Goal: Information Seeking & Learning: Learn about a topic

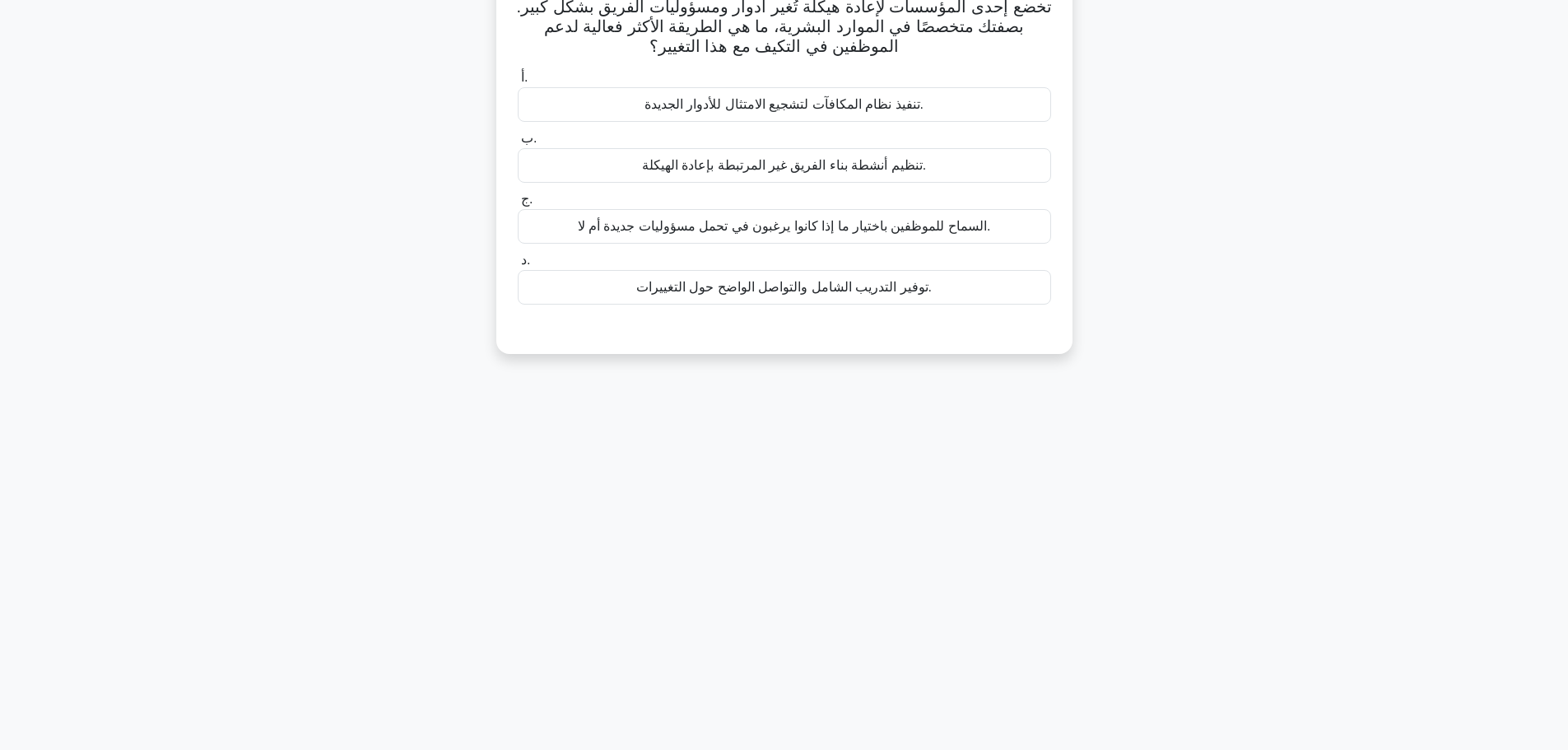
scroll to position [139, 0]
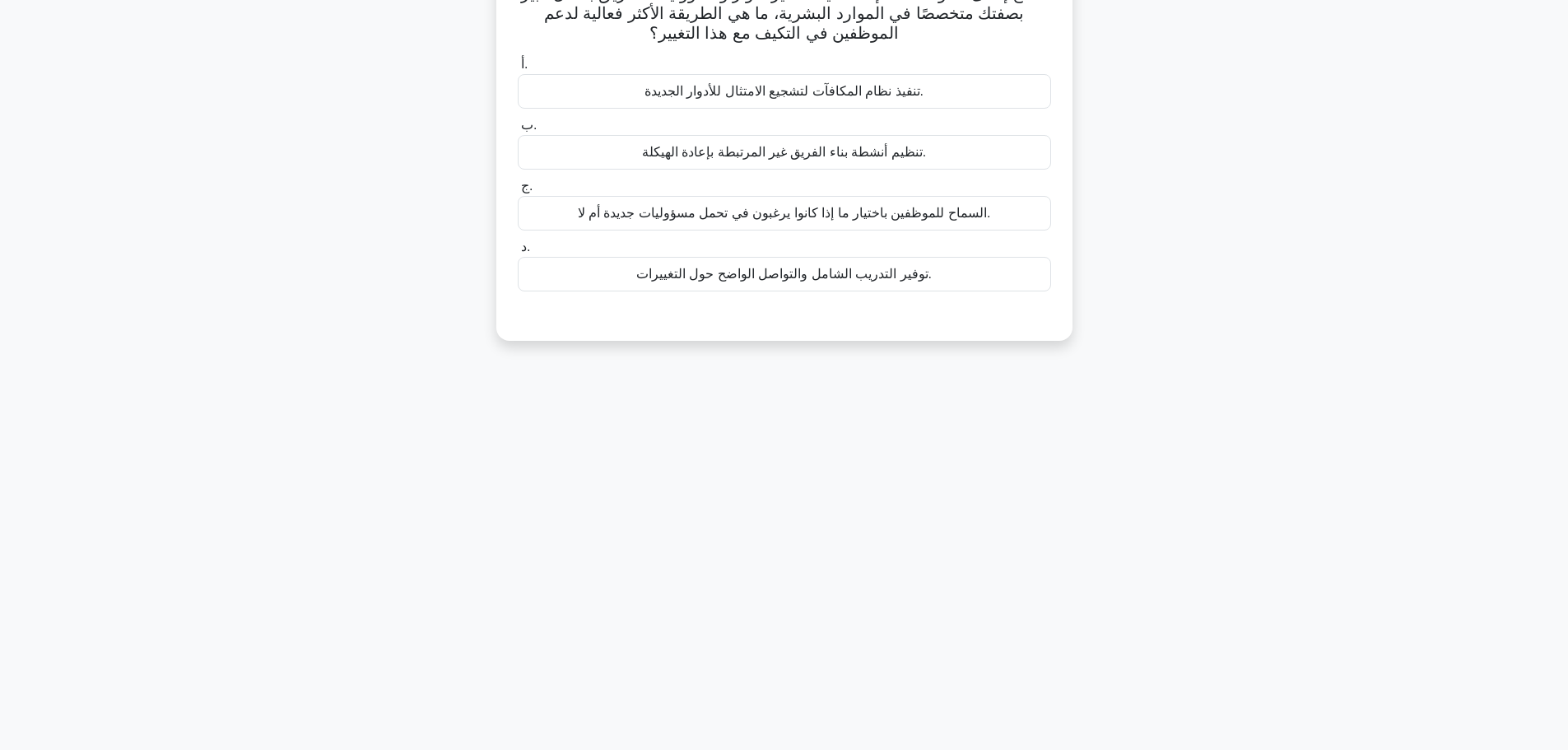
click at [1213, 97] on div "تخضع إحدى المؤسسات لإعادة هيكلة تُغير أدوار ومسؤوليات الفريق بشكل كبير. بصفتك م…" at bounding box center [784, 158] width 1086 height 404
click at [752, 348] on div "تخضع إحدى المؤسسات لإعادة هيكلة تُغير أدوار ومسؤوليات الفريق بشكل كبير. بصفتك م…" at bounding box center [784, 158] width 1086 height 404
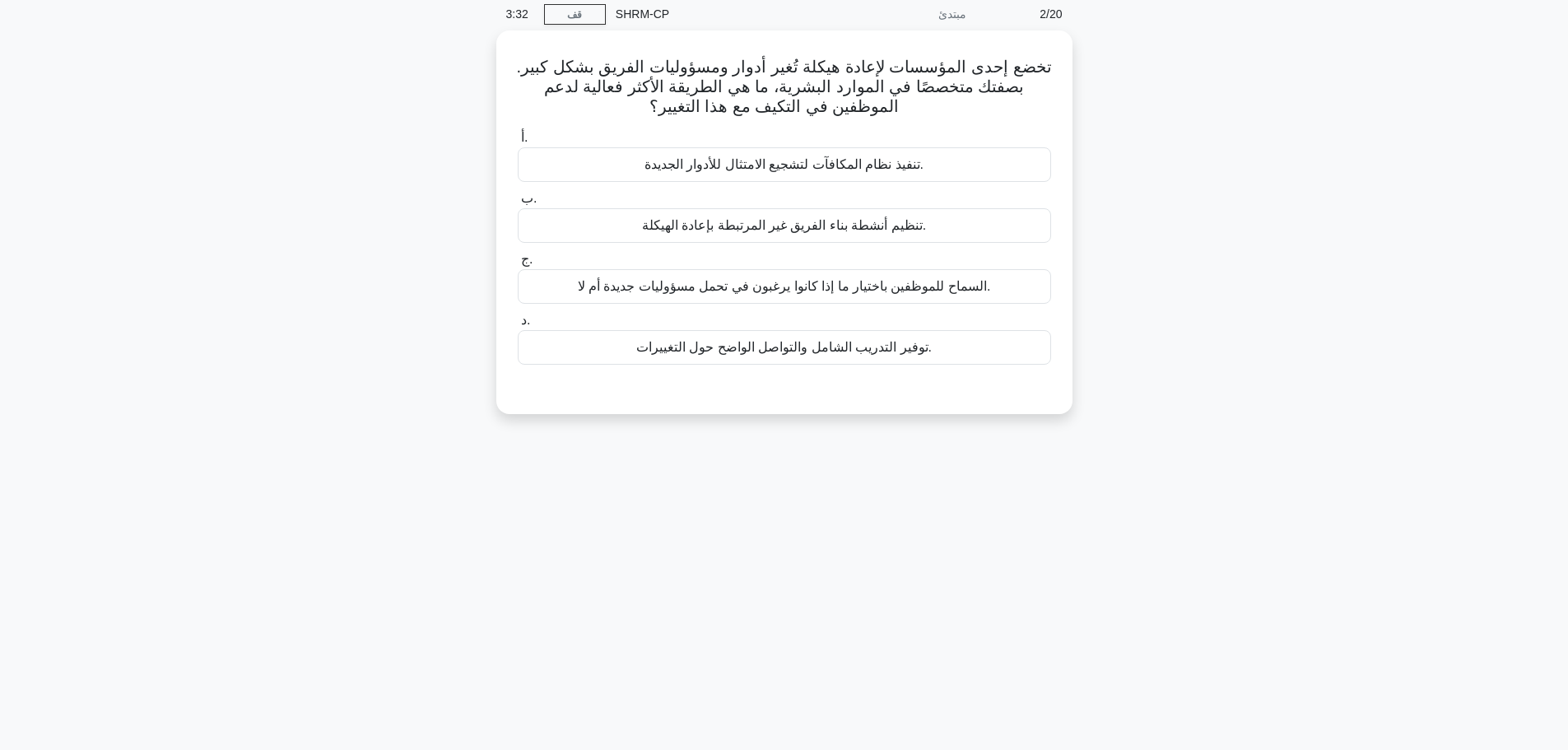
scroll to position [0, 0]
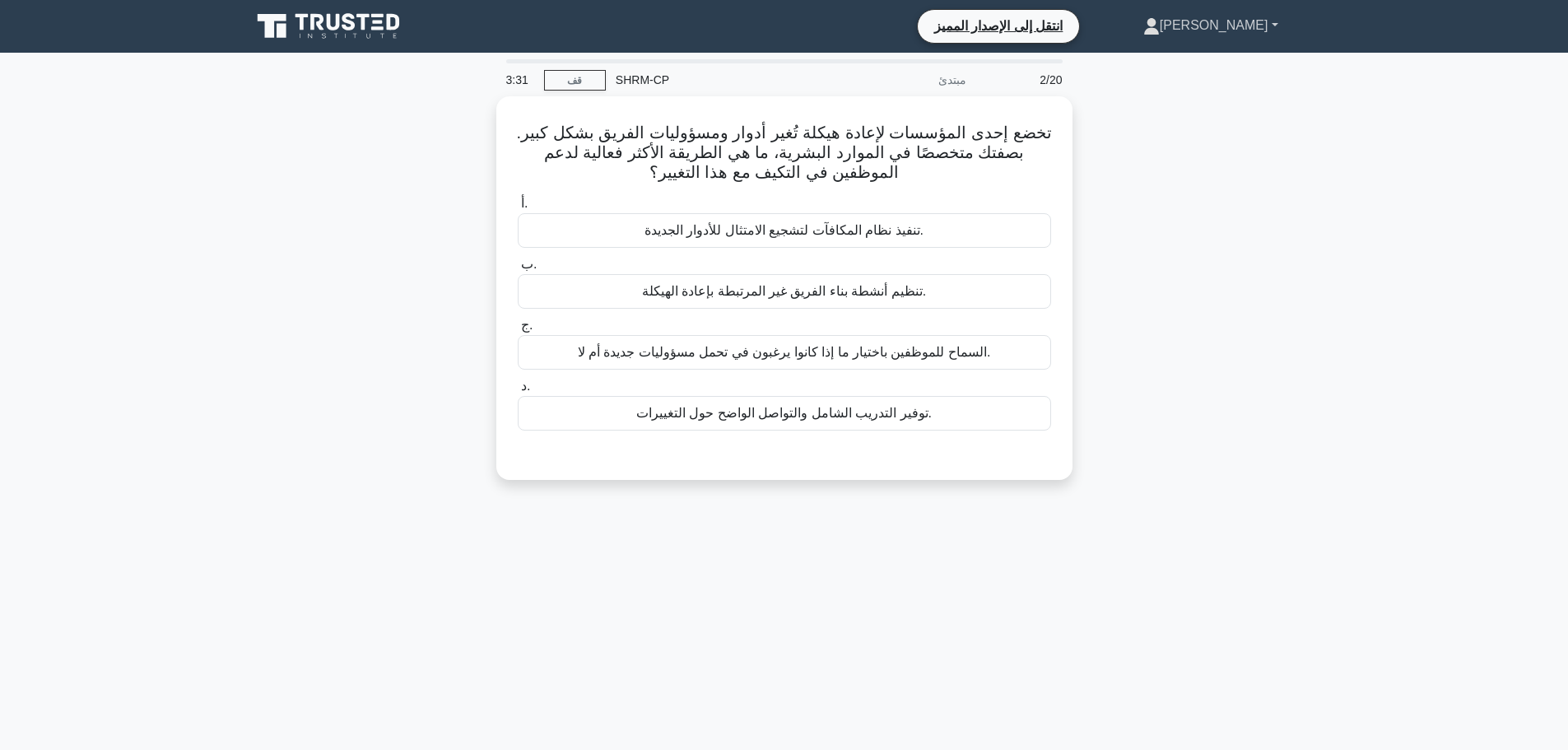
click at [1275, 24] on link "[PERSON_NAME]" at bounding box center [1210, 26] width 214 height 33
click at [1195, 65] on font "حساب تعريفي" at bounding box center [1157, 64] width 77 height 14
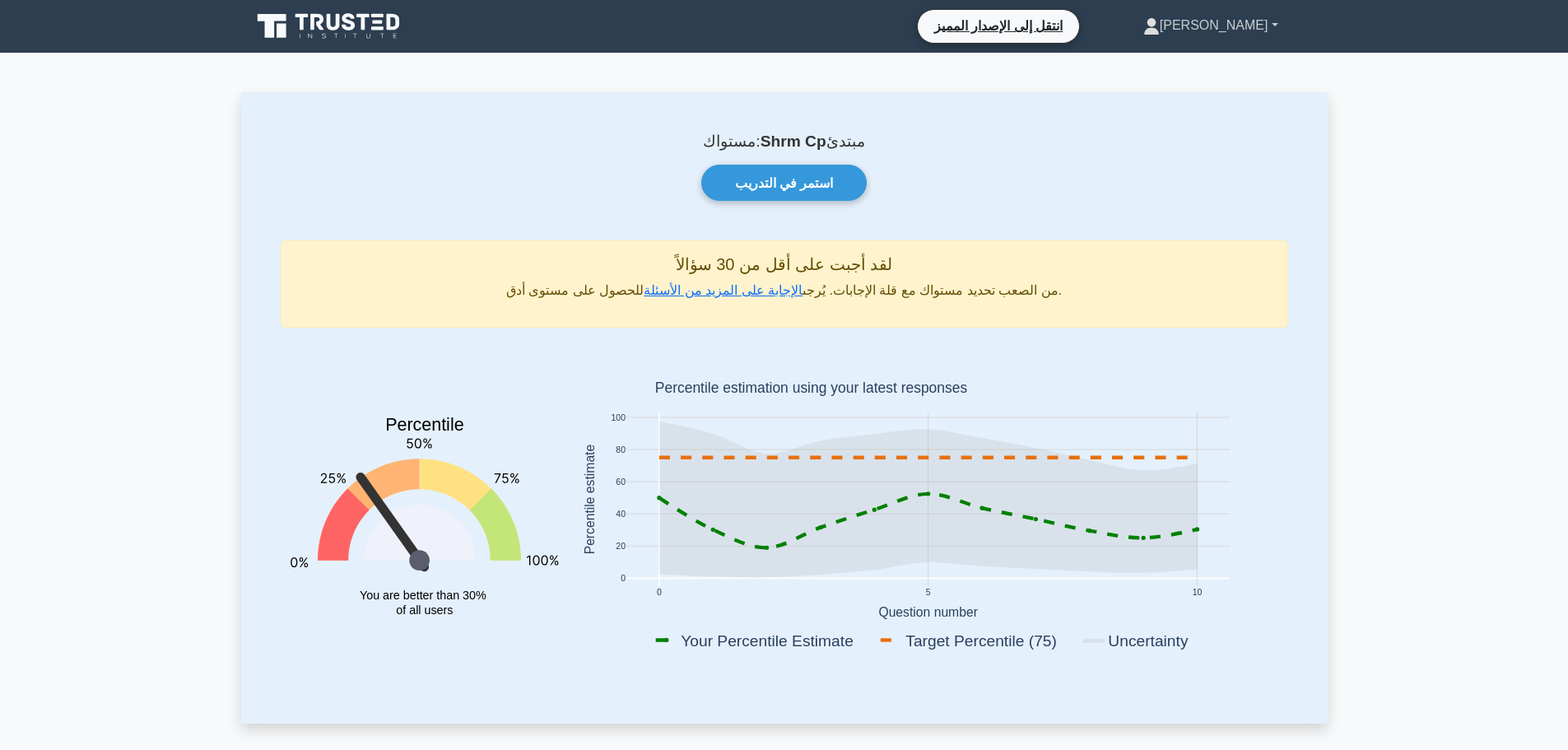
click at [1247, 23] on font "[PERSON_NAME]" at bounding box center [1213, 25] width 108 height 14
click at [1160, 89] on font "إعدادات" at bounding box center [1139, 90] width 43 height 14
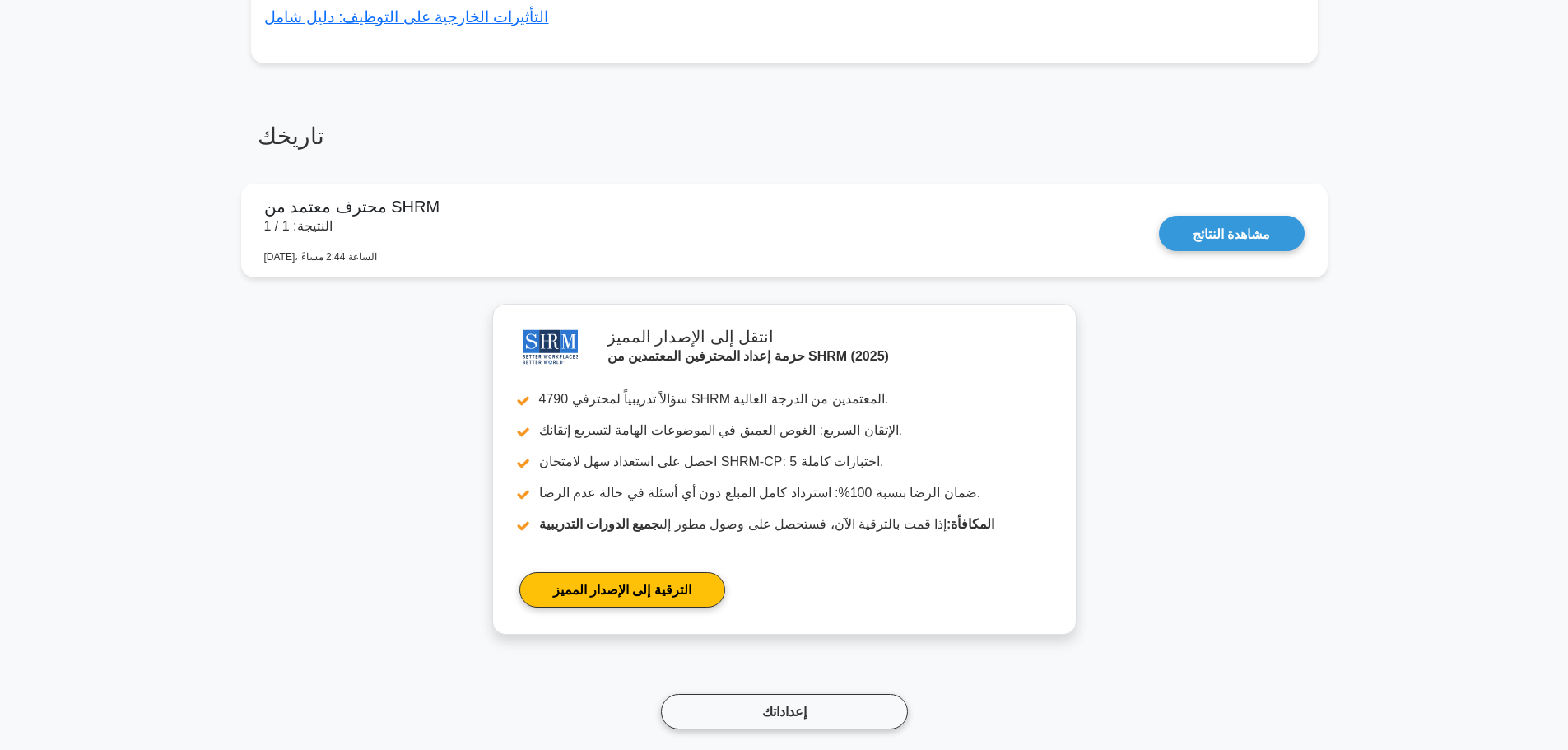
scroll to position [1276, 0]
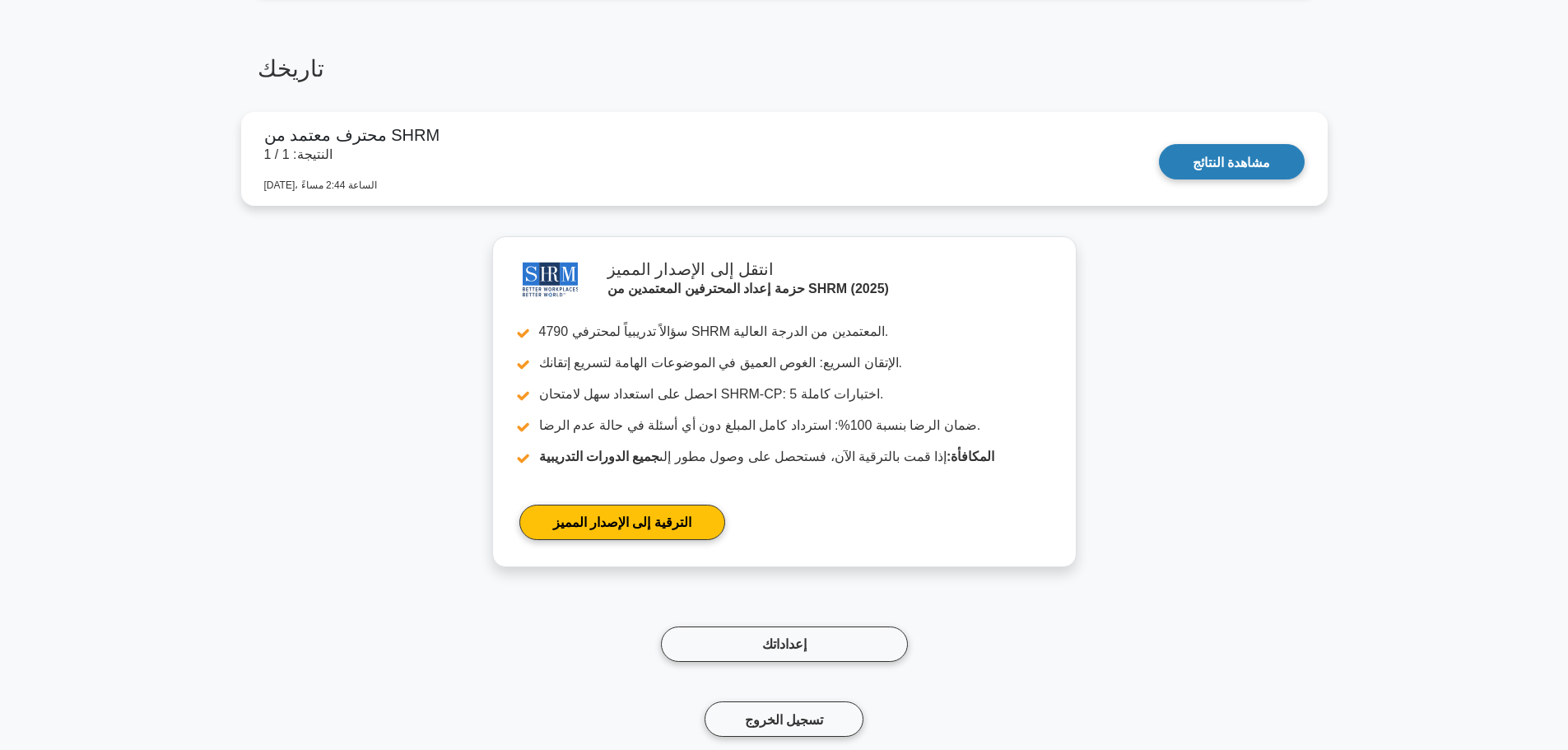
click at [1158, 179] on link "مشاهدة النتائج" at bounding box center [1231, 161] width 145 height 35
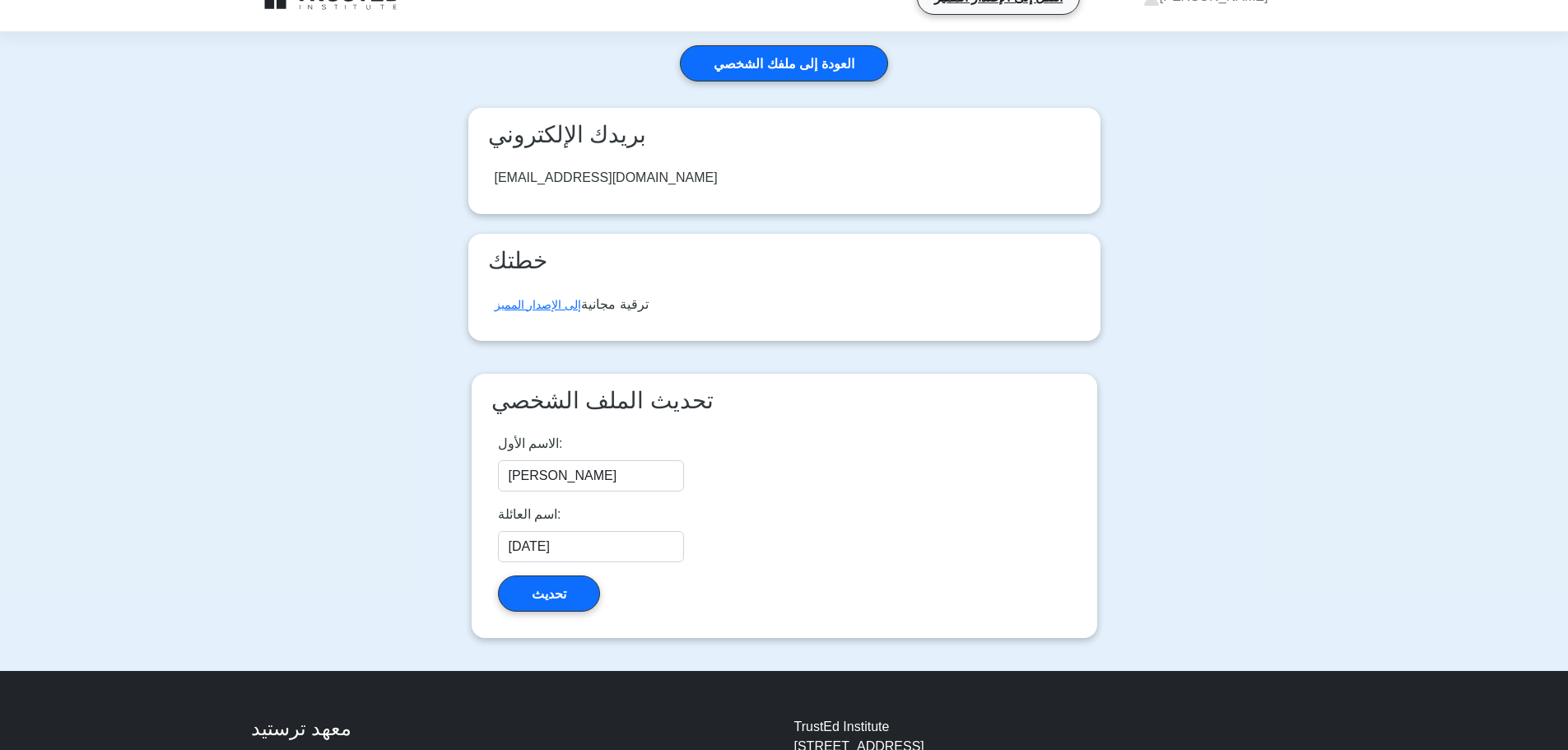
scroll to position [83, 0]
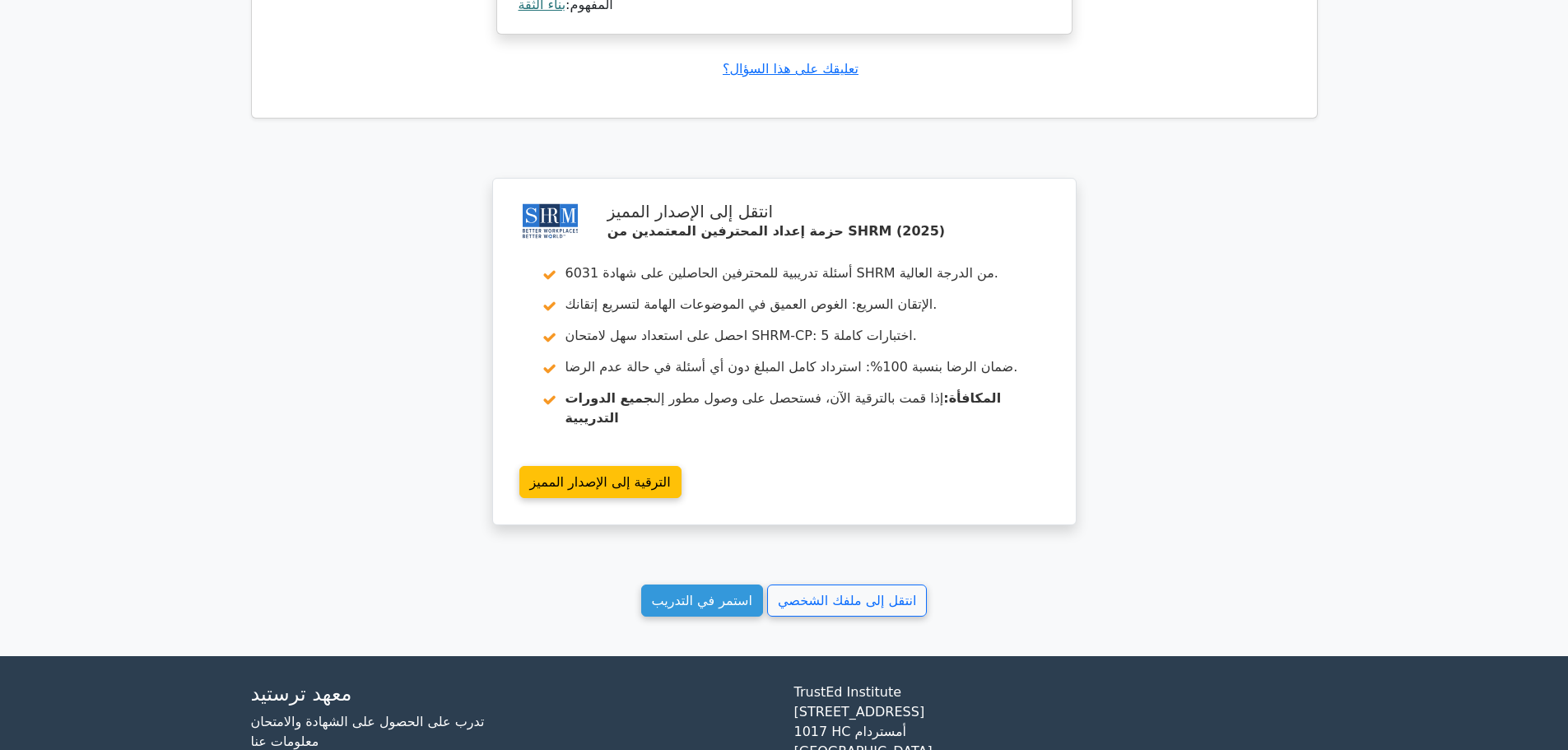
scroll to position [1746, 0]
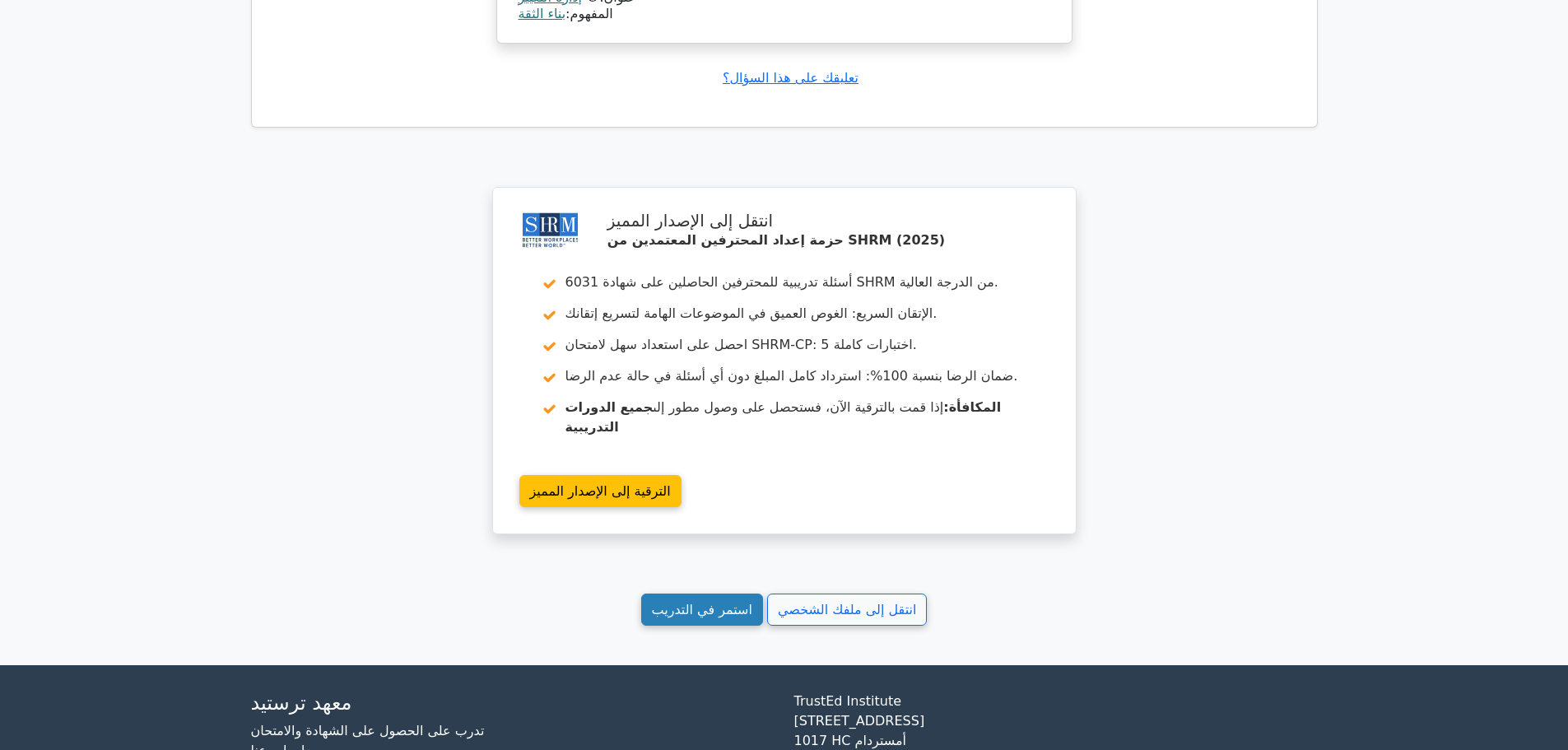
click at [725, 602] on font "استمر في التدريب" at bounding box center [701, 610] width 101 height 15
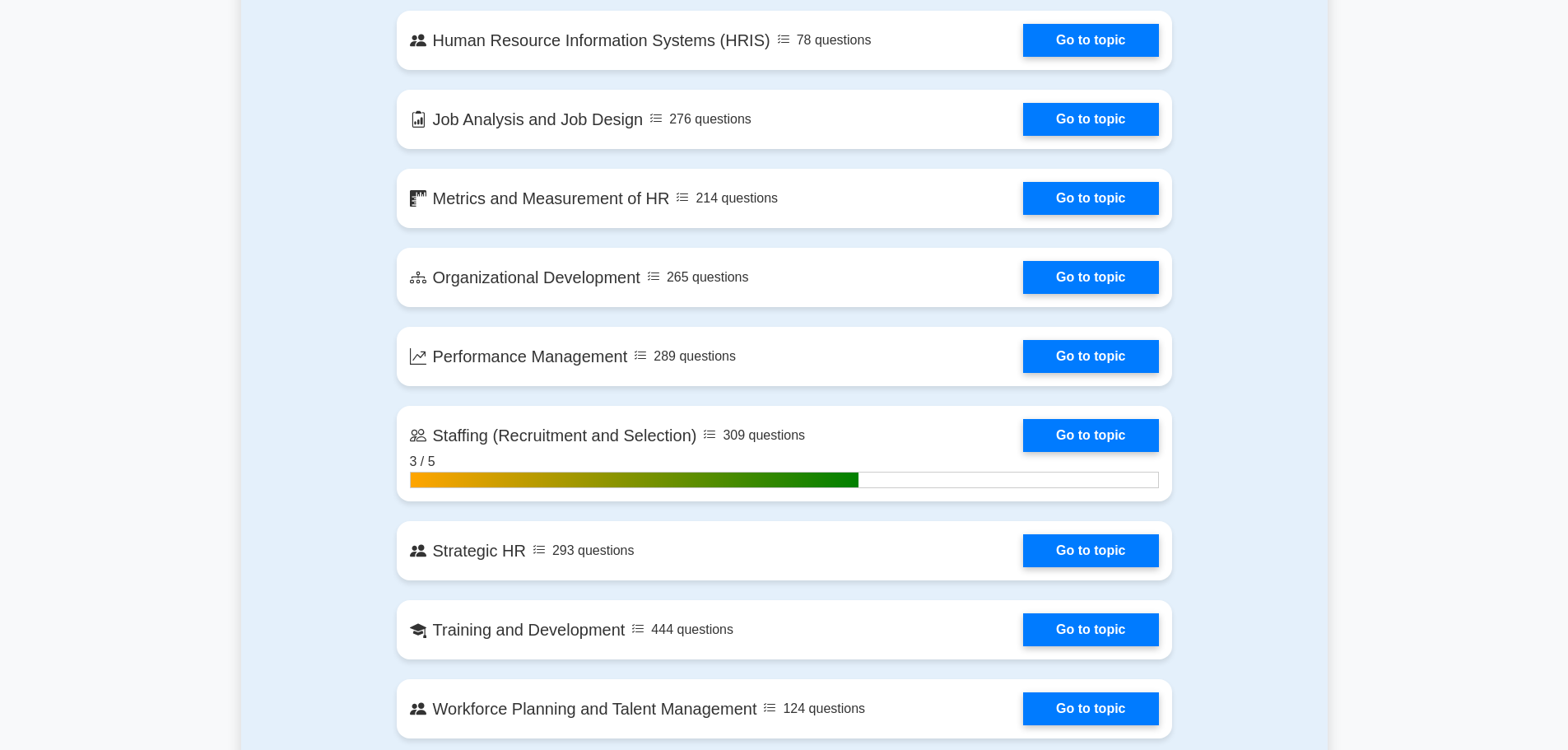
scroll to position [1633, 0]
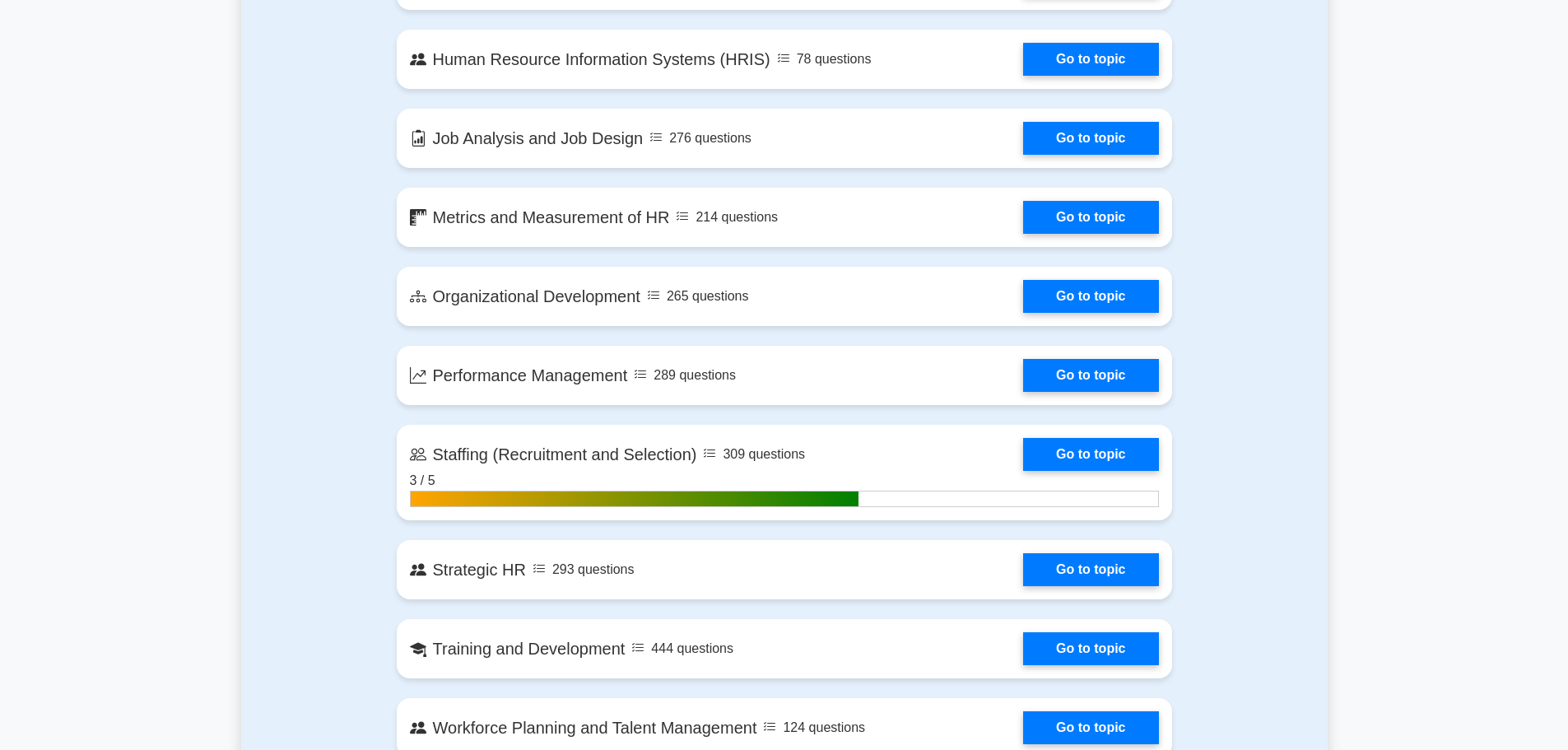
click at [1263, 278] on div "Contents of the SHRM Certified Professional package 4790 SHRM-CP questions grou…" at bounding box center [784, 143] width 1086 height 1454
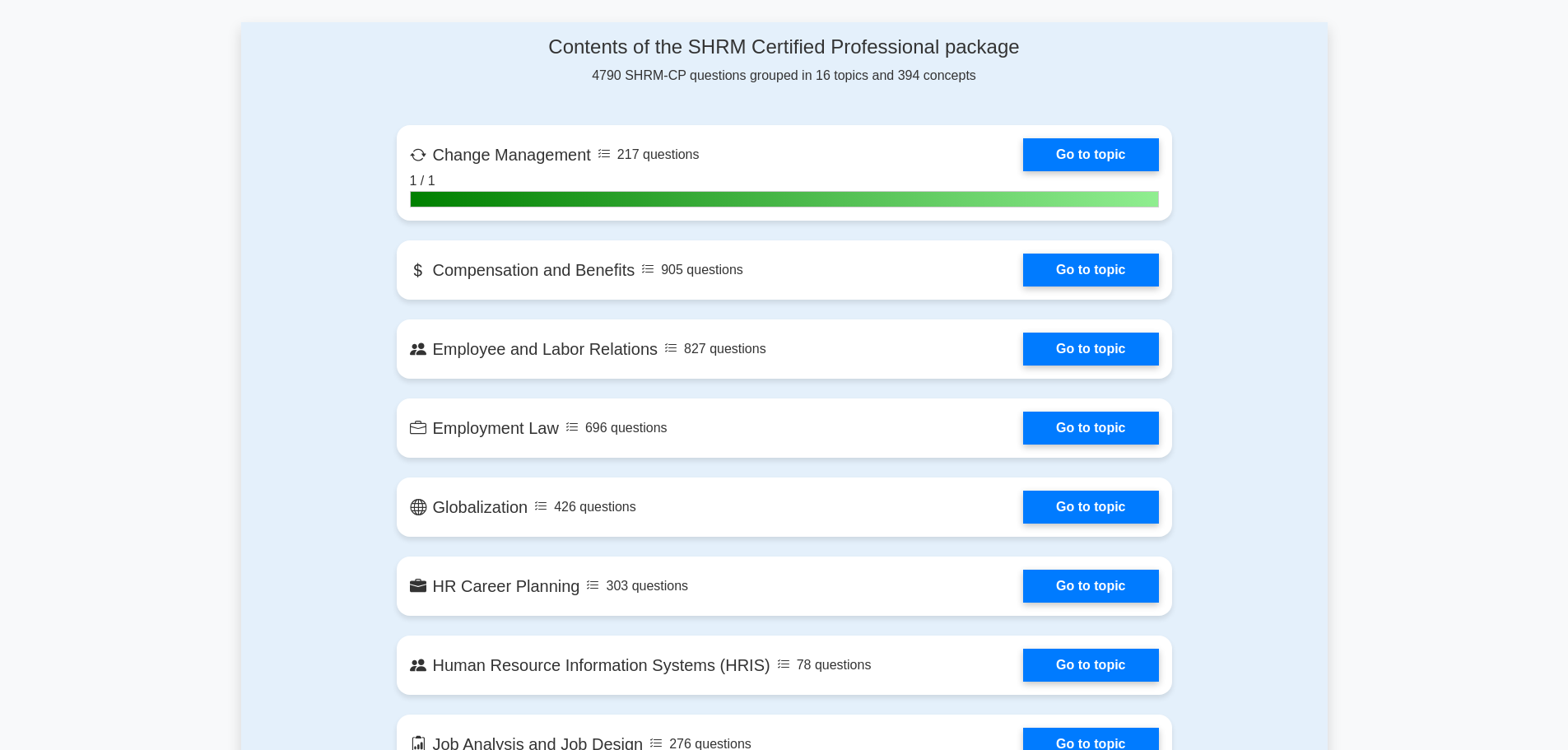
scroll to position [1089, 0]
